Goal: Transaction & Acquisition: Subscribe to service/newsletter

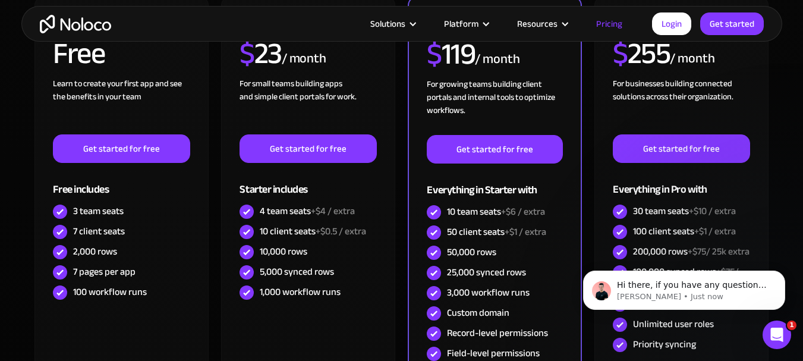
scroll to position [267, 0]
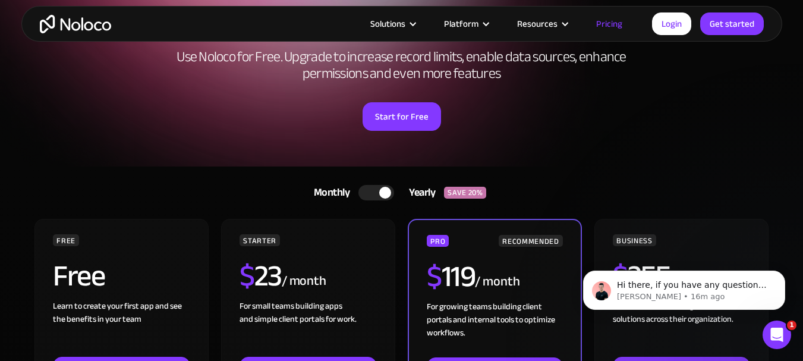
scroll to position [11, 0]
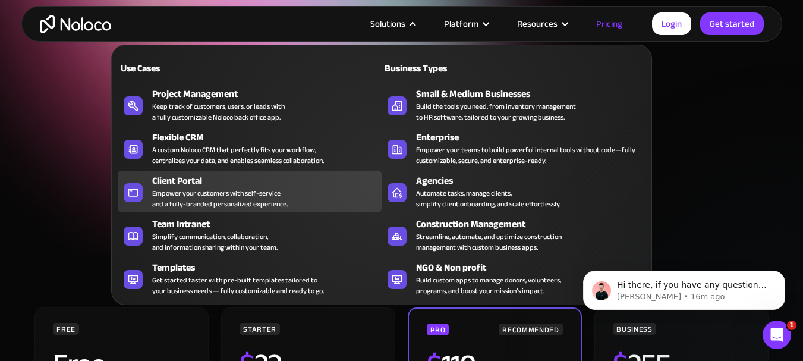
click at [260, 188] on div "Empower your customers with self-service and a fully-branded personalized exper…" at bounding box center [220, 198] width 136 height 21
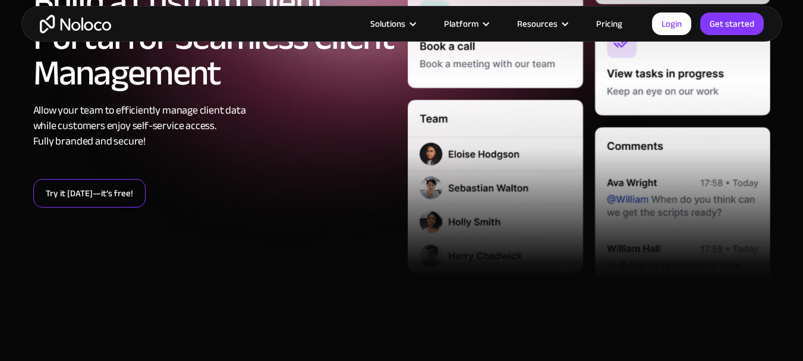
click at [117, 194] on link "Try it today—it’s free!" at bounding box center [89, 193] width 112 height 29
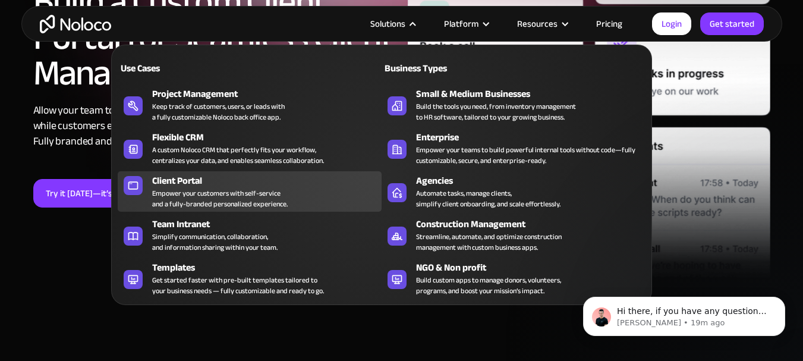
click at [257, 200] on div "Empower your customers with self-service and a fully-branded personalized exper…" at bounding box center [220, 198] width 136 height 21
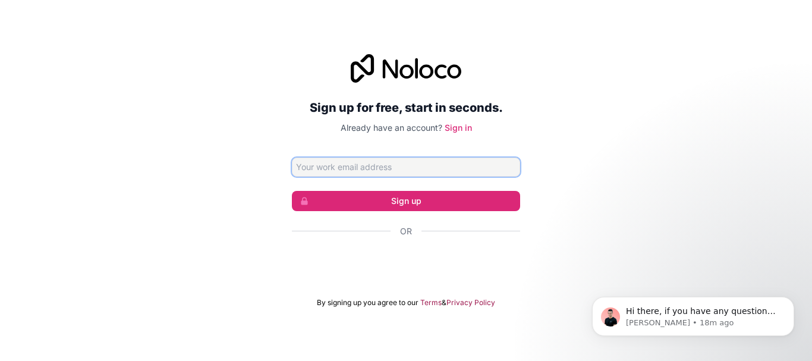
click at [442, 172] on input "Email address" at bounding box center [406, 167] width 228 height 19
type input "[PERSON_NAME][EMAIL_ADDRESS][DOMAIN_NAME]"
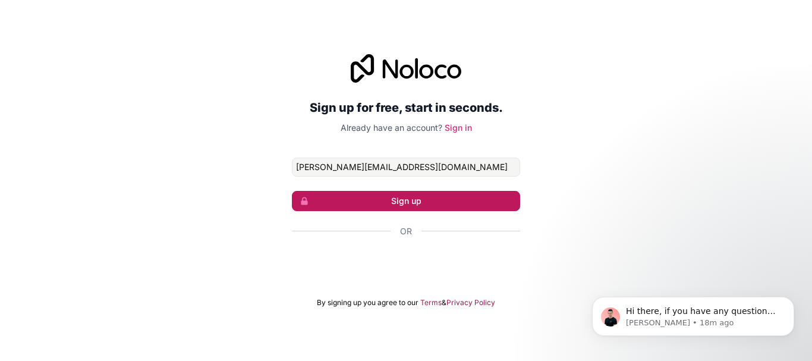
click at [438, 205] on button "Sign up" at bounding box center [406, 201] width 228 height 20
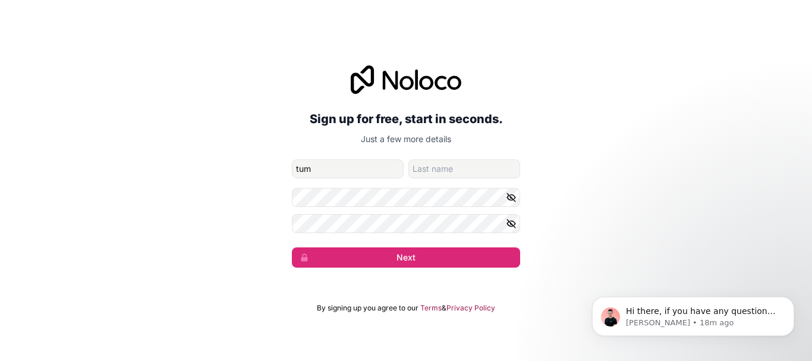
type input "tum"
click at [449, 171] on input "family-name" at bounding box center [464, 168] width 112 height 19
type input "mar"
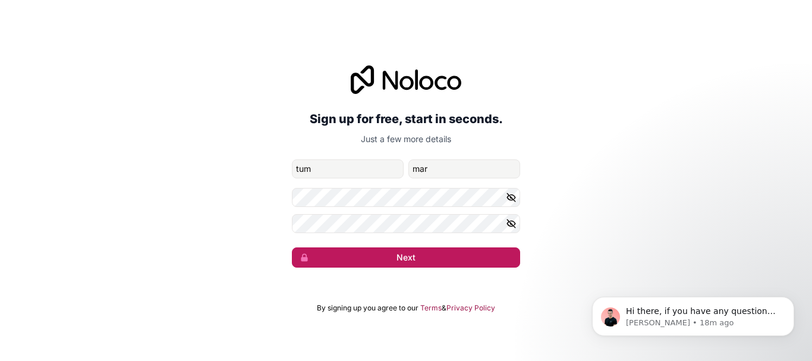
click at [357, 253] on button "Next" at bounding box center [406, 257] width 228 height 20
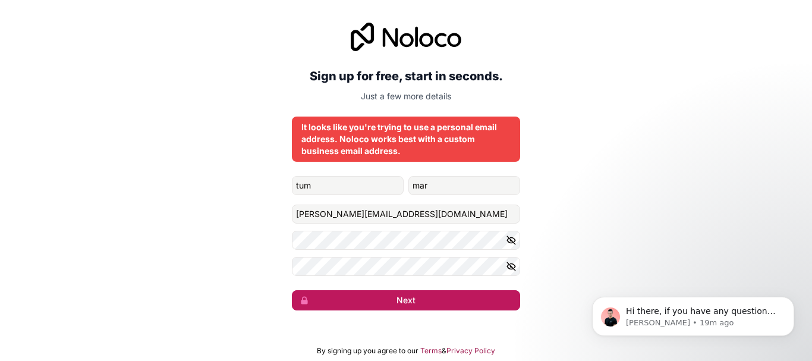
click at [373, 297] on button "Next" at bounding box center [406, 300] width 228 height 20
click at [376, 298] on button "Next" at bounding box center [406, 300] width 228 height 20
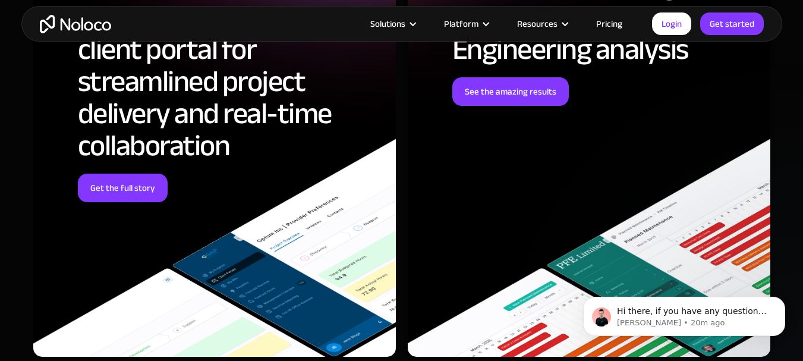
scroll to position [4015, 0]
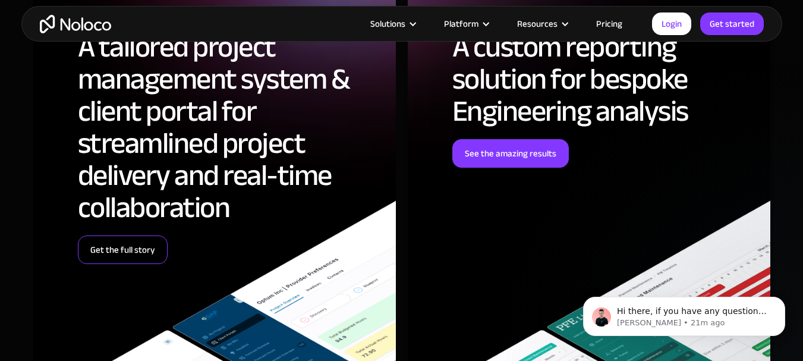
click at [113, 257] on link "Get the full story" at bounding box center [123, 249] width 90 height 29
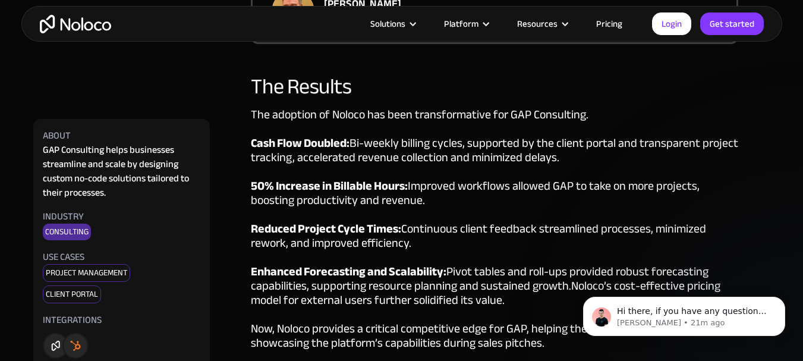
scroll to position [1970, 0]
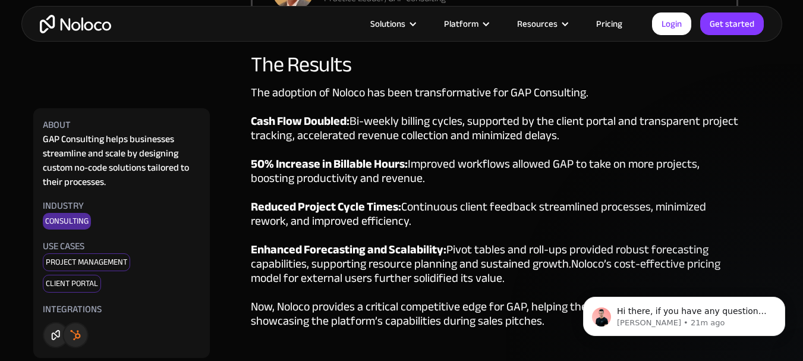
drag, startPoint x: 0, startPoint y: 0, endPoint x: 809, endPoint y: 190, distance: 831.1
click at [77, 253] on div "Project Management" at bounding box center [86, 262] width 87 height 18
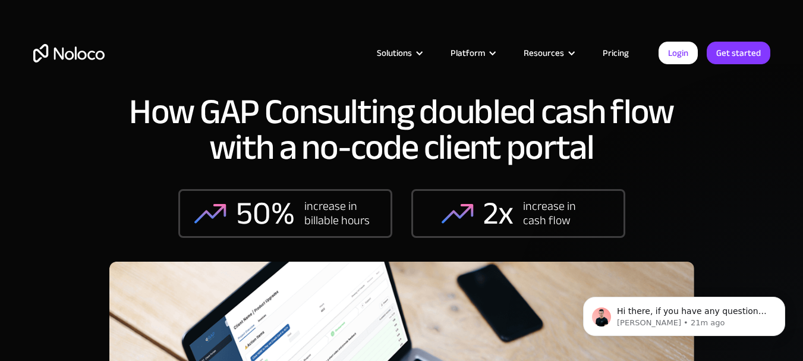
scroll to position [0, 0]
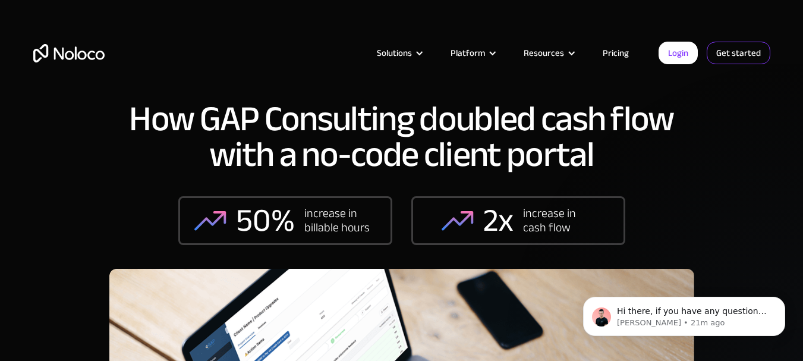
click at [732, 51] on link "Get started" at bounding box center [739, 53] width 64 height 23
